Goal: Check status: Check status

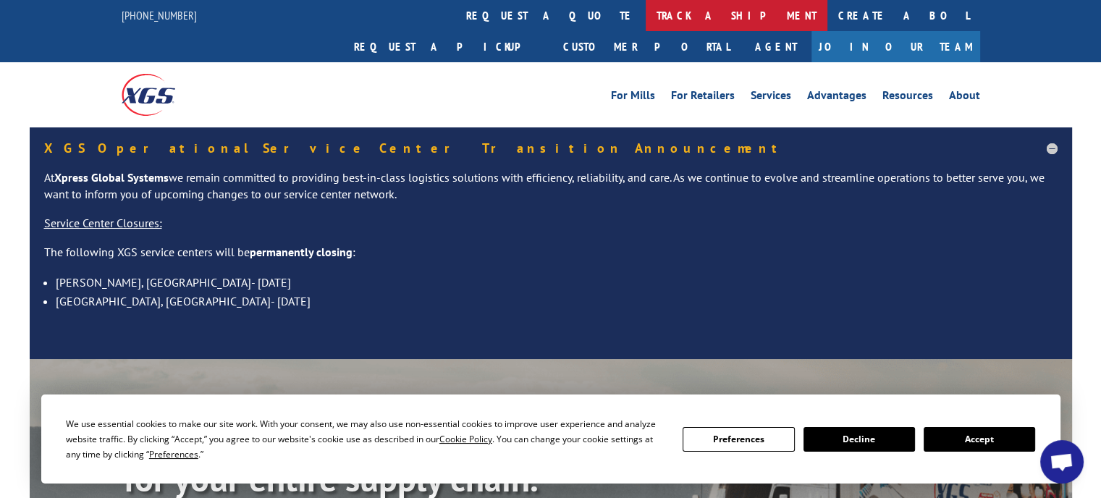
click at [646, 20] on link "track a shipment" at bounding box center [737, 15] width 182 height 31
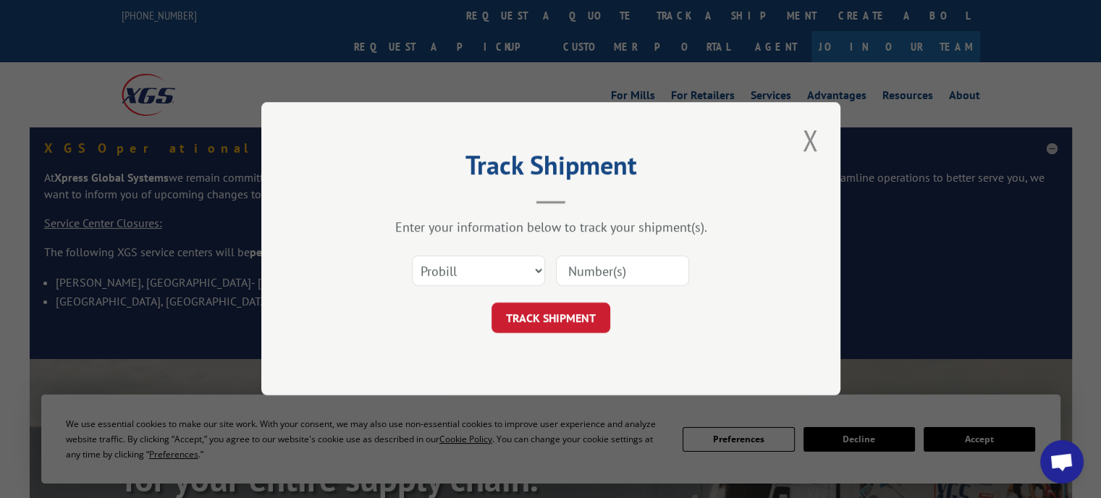
click at [575, 274] on input at bounding box center [622, 271] width 133 height 30
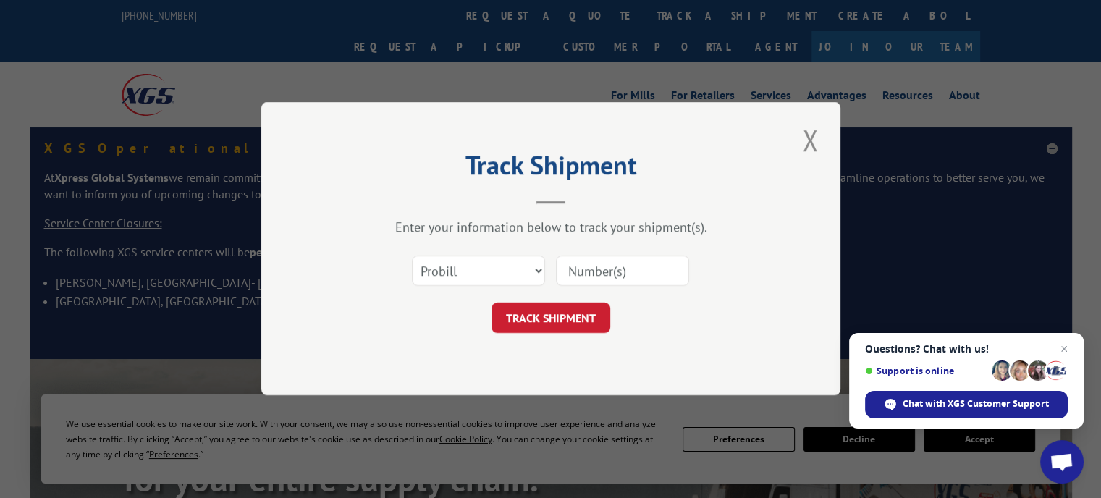
paste input "175042213"
type input "175042213"
click at [559, 320] on button "TRACK SHIPMENT" at bounding box center [551, 318] width 119 height 30
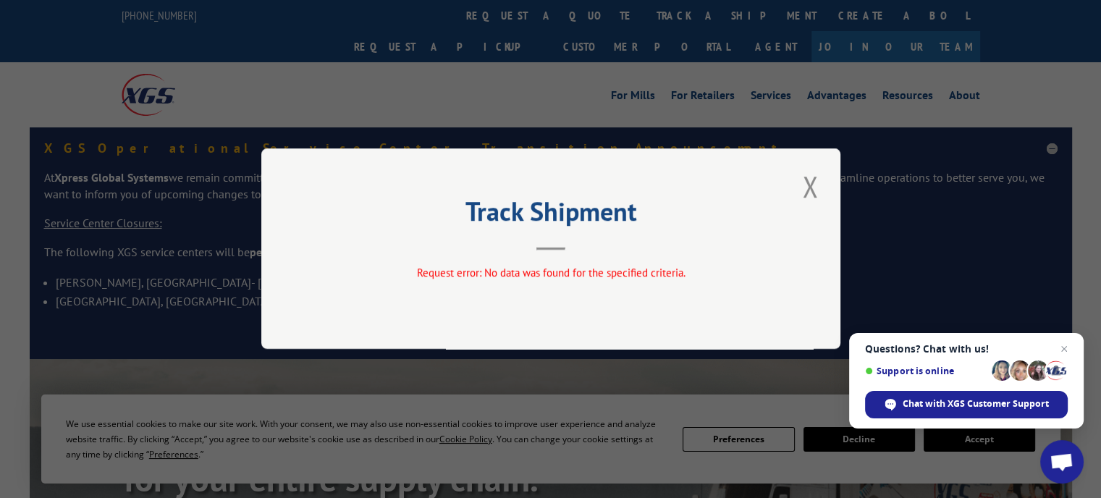
click at [806, 184] on button "Close modal" at bounding box center [810, 187] width 25 height 40
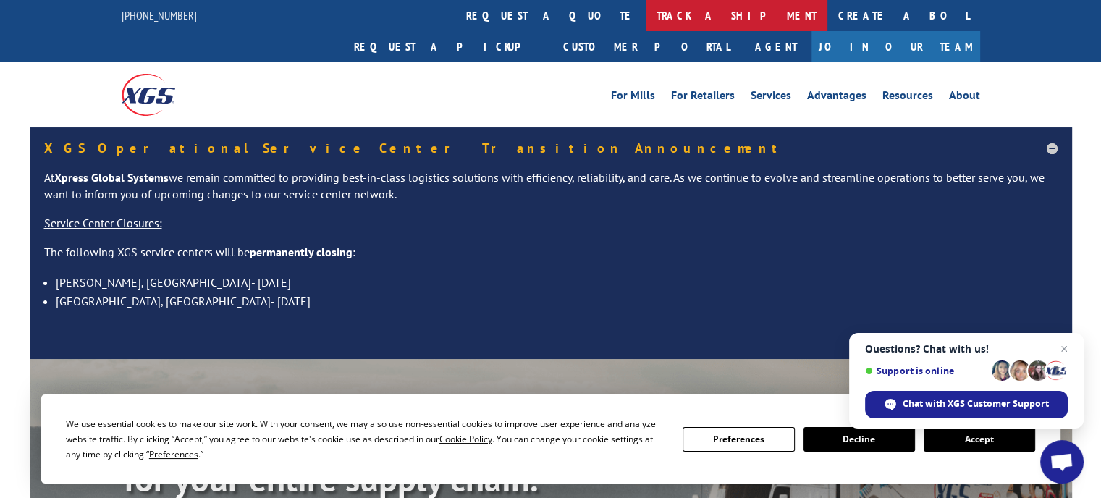
click at [646, 20] on link "track a shipment" at bounding box center [737, 15] width 182 height 31
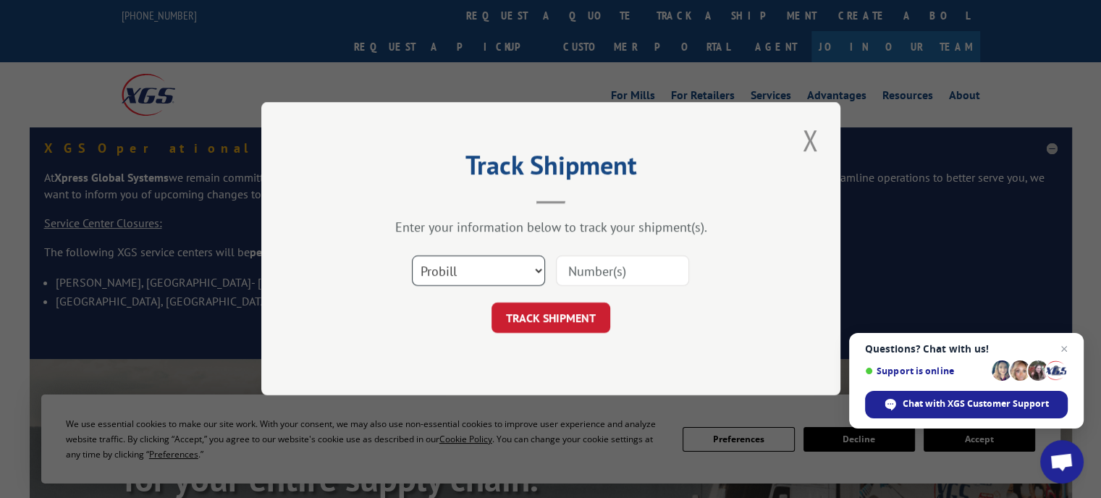
click at [535, 272] on select "Select category... Probill BOL PO" at bounding box center [478, 271] width 133 height 30
select select "bol"
click at [412, 256] on select "Select category... Probill BOL PO" at bounding box center [478, 271] width 133 height 30
click at [579, 274] on input at bounding box center [622, 271] width 133 height 30
paste input "175042213"
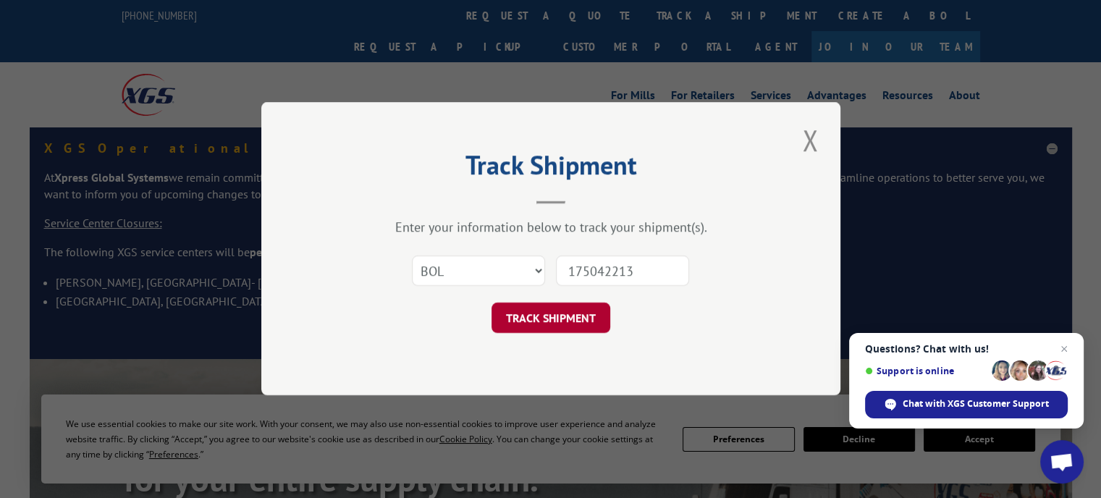
type input "175042213"
click at [566, 318] on button "TRACK SHIPMENT" at bounding box center [551, 318] width 119 height 30
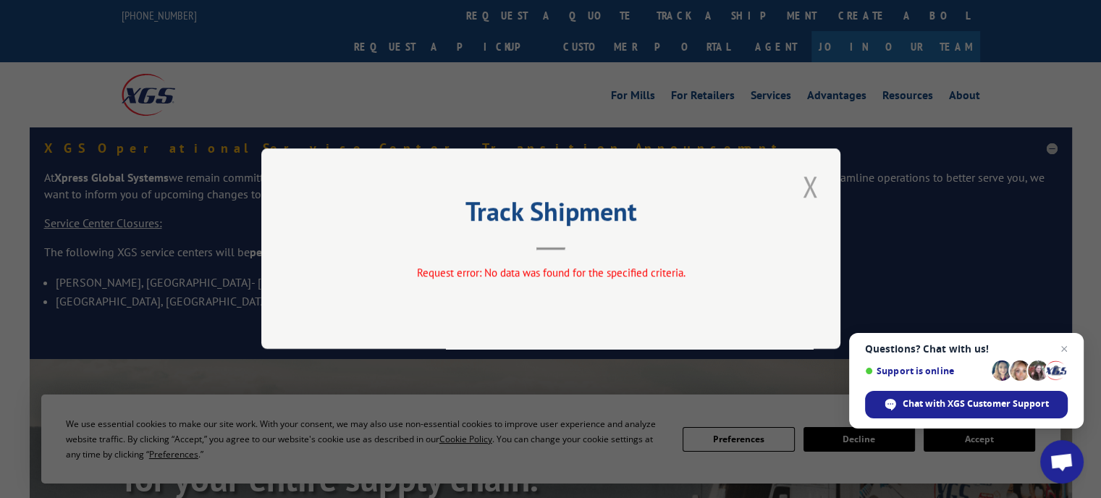
click at [803, 185] on button "Close modal" at bounding box center [810, 187] width 25 height 40
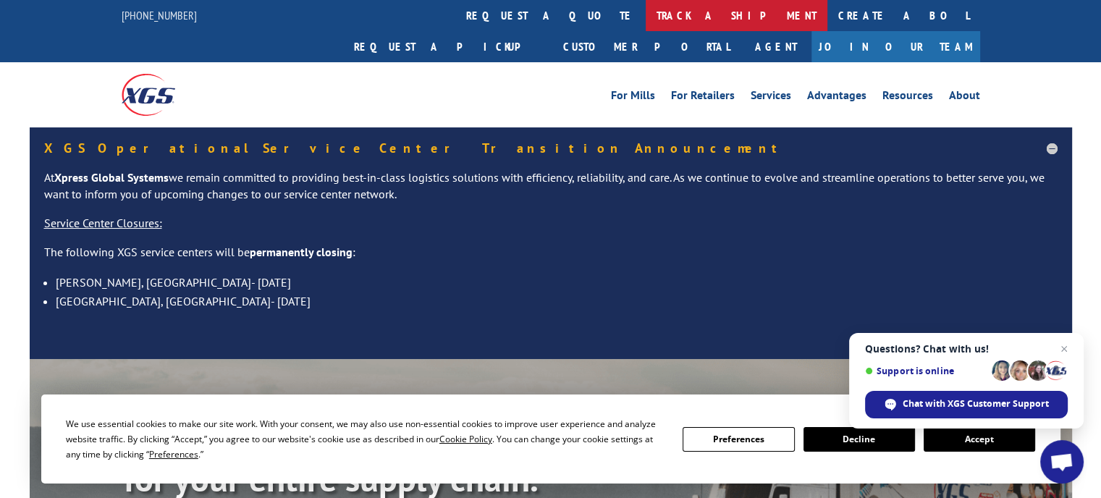
click at [646, 17] on link "track a shipment" at bounding box center [737, 15] width 182 height 31
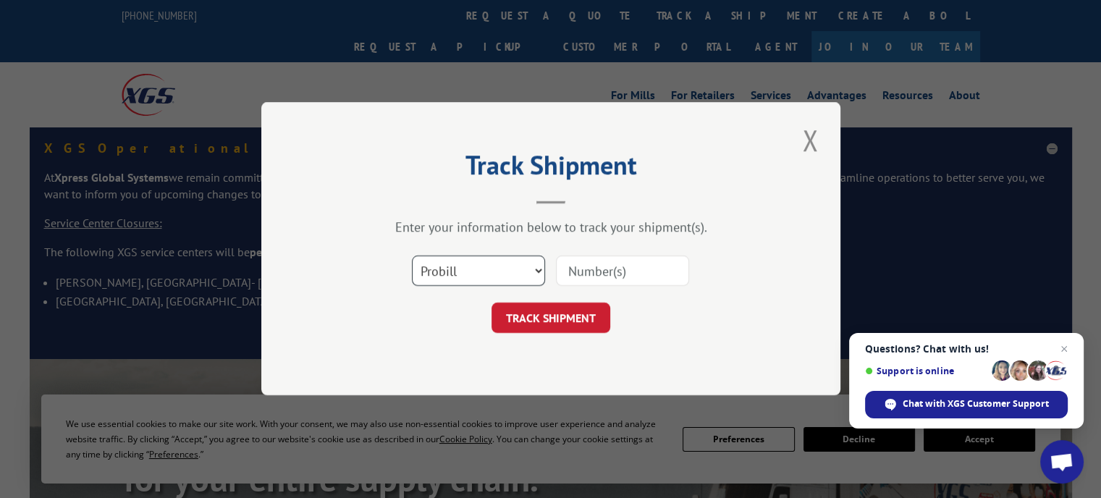
click at [536, 272] on select "Select category... Probill BOL PO" at bounding box center [478, 271] width 133 height 30
select select "bol"
click at [412, 256] on select "Select category... Probill BOL PO" at bounding box center [478, 271] width 133 height 30
click at [810, 140] on button "Close modal" at bounding box center [810, 140] width 25 height 40
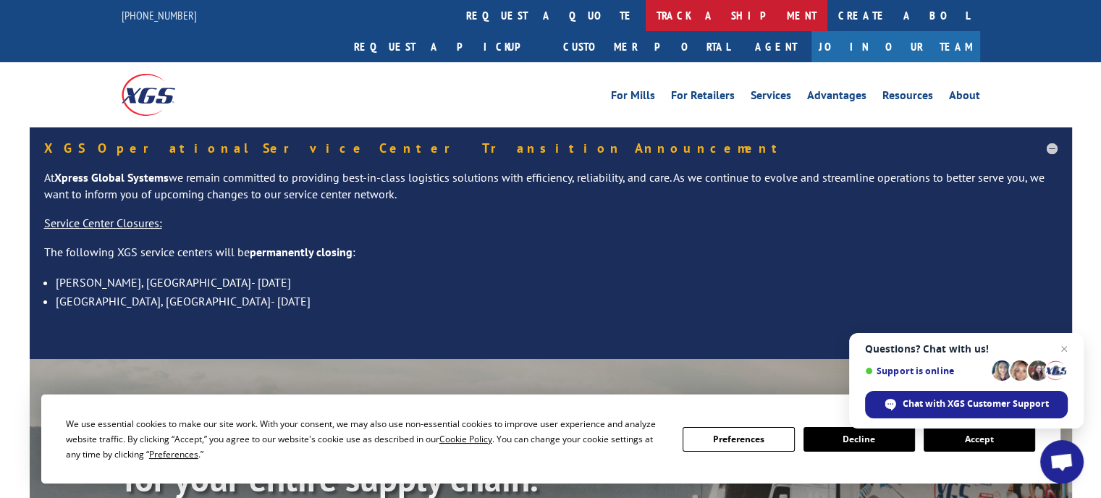
click at [646, 13] on link "track a shipment" at bounding box center [737, 15] width 182 height 31
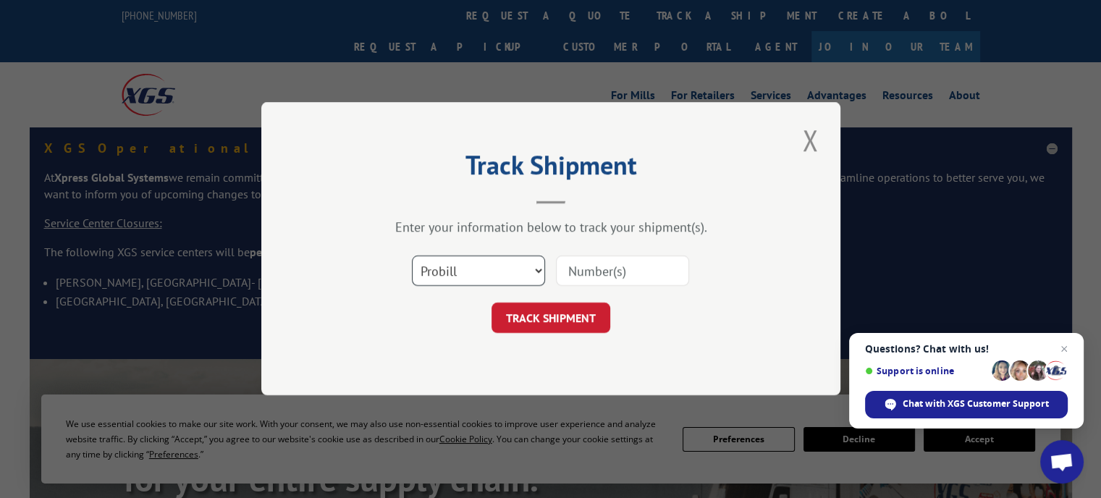
click at [536, 272] on select "Select category... Probill BOL PO" at bounding box center [478, 271] width 133 height 30
click at [412, 256] on select "Select category... Probill BOL PO" at bounding box center [478, 271] width 133 height 30
click at [535, 269] on select "Select category... Probill BOL PO" at bounding box center [478, 271] width 133 height 30
select select "po"
click at [412, 256] on select "Select category... Probill BOL PO" at bounding box center [478, 271] width 133 height 30
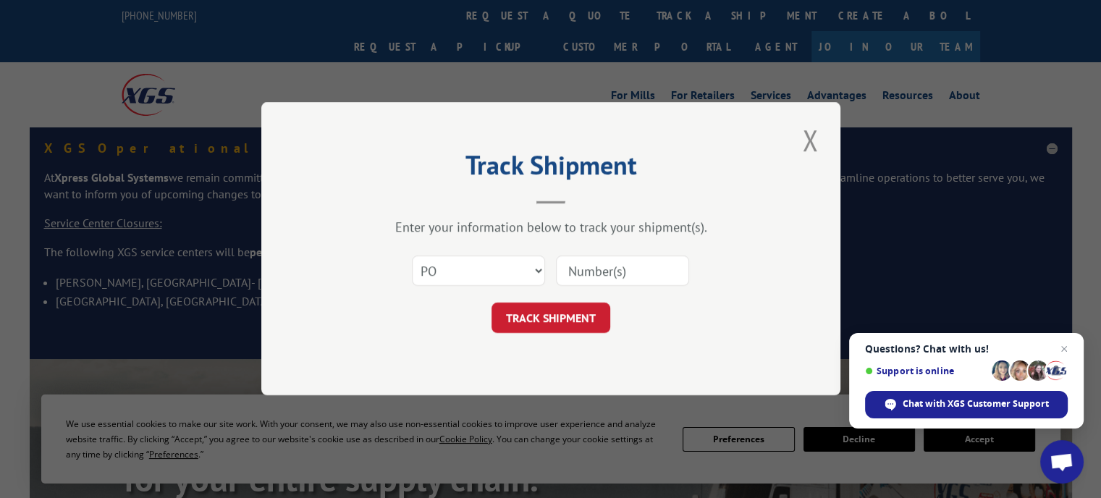
click at [576, 269] on input at bounding box center [622, 271] width 133 height 30
paste input "175042213"
type input "175042213"
click at [556, 323] on button "TRACK SHIPMENT" at bounding box center [551, 318] width 119 height 30
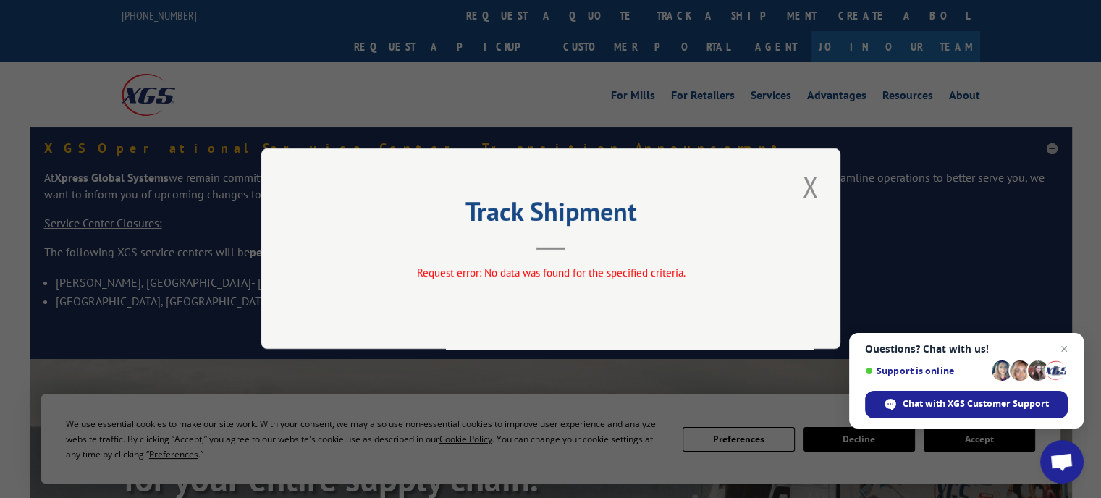
click at [812, 190] on button "Close modal" at bounding box center [810, 187] width 25 height 40
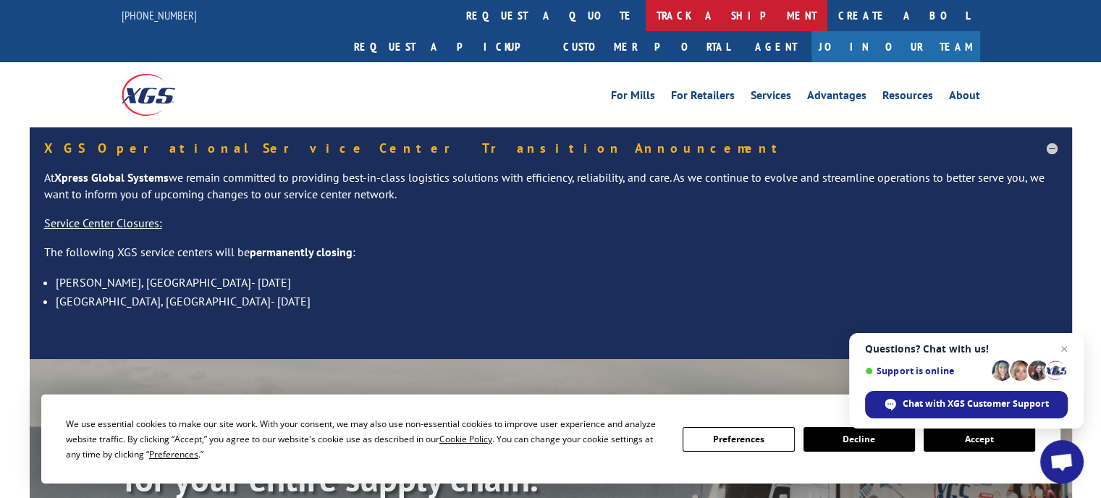
click at [646, 13] on link "track a shipment" at bounding box center [737, 15] width 182 height 31
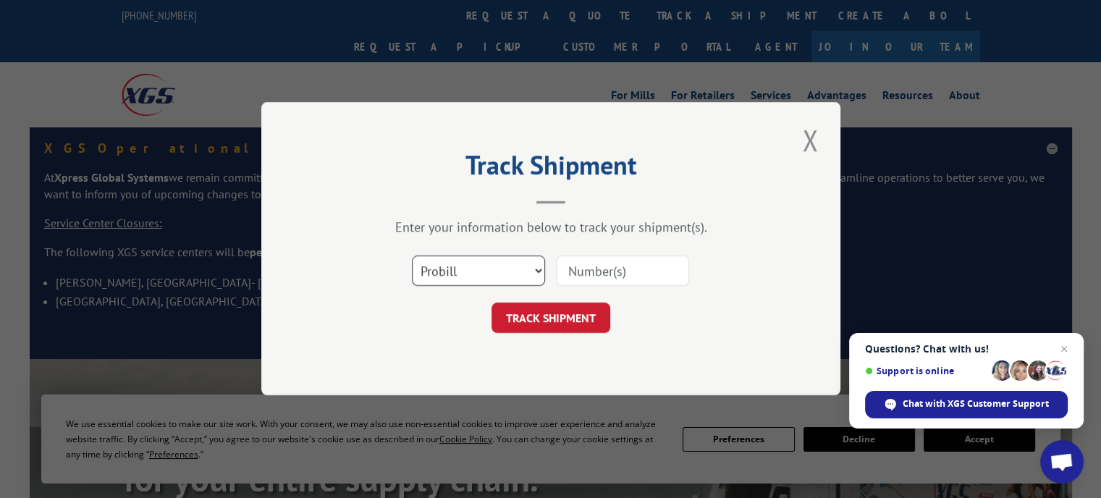
click at [539, 269] on select "Select category... Probill BOL PO" at bounding box center [478, 271] width 133 height 30
select select "bol"
click at [412, 256] on select "Select category... Probill BOL PO" at bounding box center [478, 271] width 133 height 30
click at [579, 272] on input at bounding box center [622, 271] width 133 height 30
paste input "175042213"
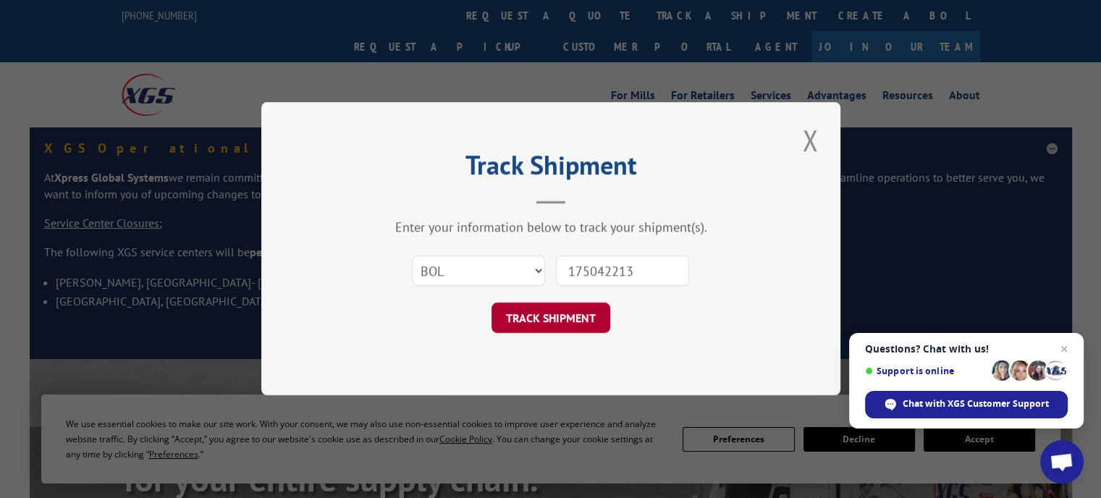
type input "175042213"
click at [567, 314] on button "TRACK SHIPMENT" at bounding box center [551, 318] width 119 height 30
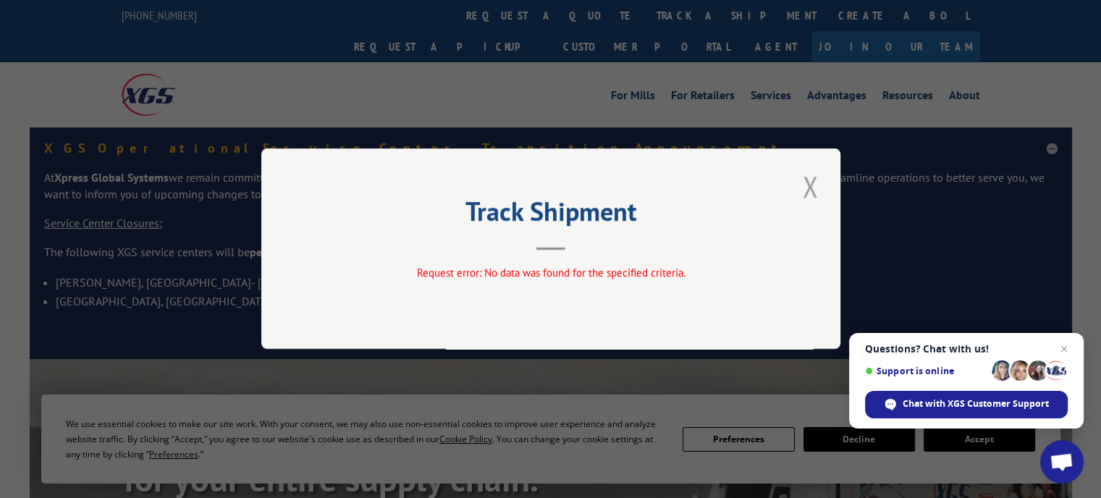
click at [811, 185] on button "Close modal" at bounding box center [810, 187] width 25 height 40
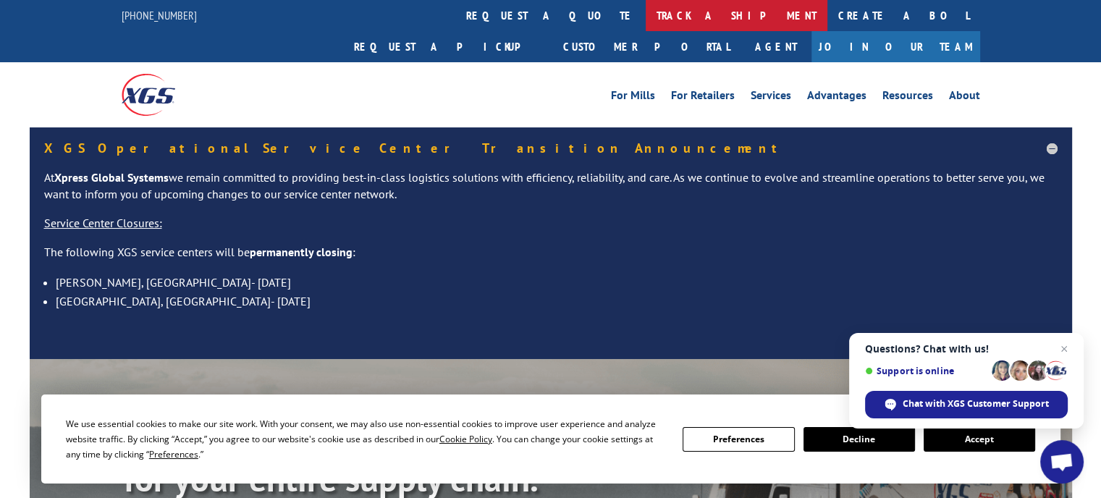
click at [646, 14] on link "track a shipment" at bounding box center [737, 15] width 182 height 31
